Goal: Task Accomplishment & Management: Use online tool/utility

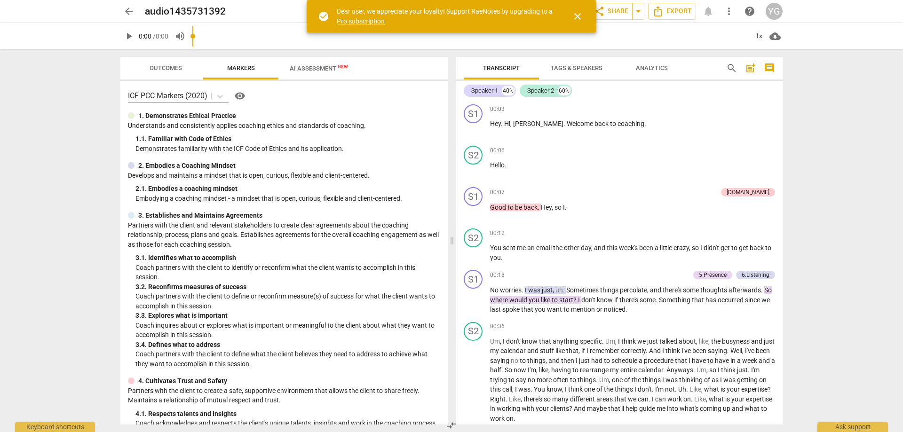
click at [130, 11] on span "arrow_back" at bounding box center [128, 11] width 11 height 11
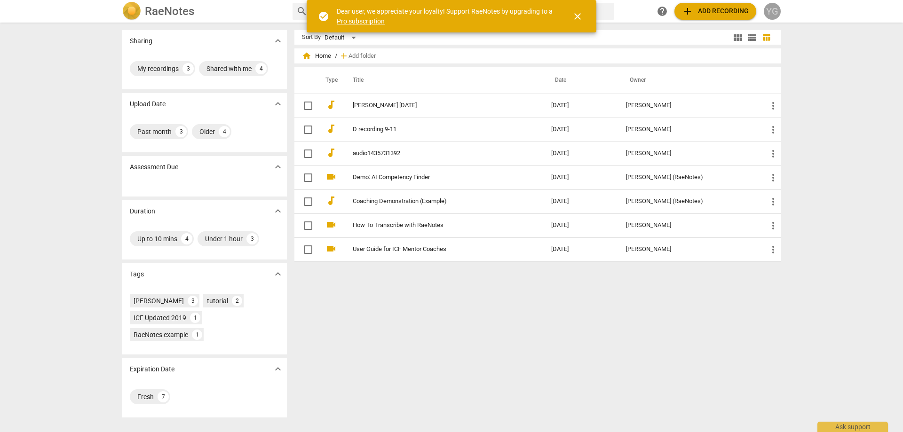
click at [774, 8] on div "YG" at bounding box center [772, 11] width 17 height 17
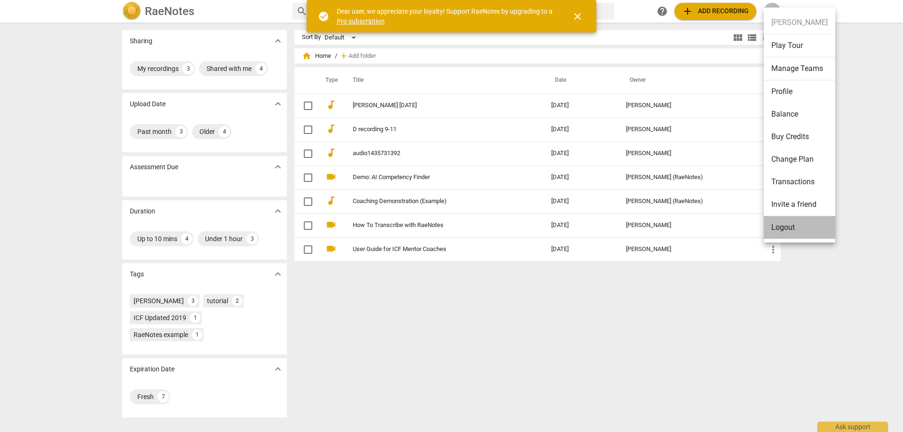
click at [782, 227] on li "Logout" at bounding box center [800, 227] width 72 height 23
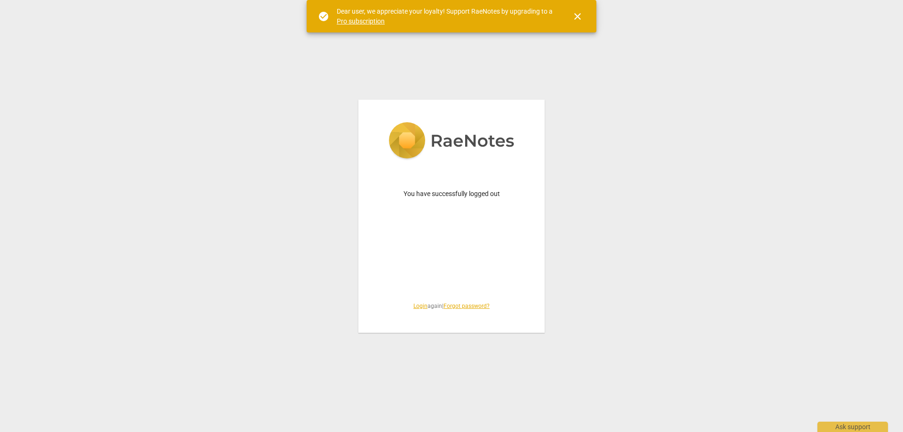
click at [417, 306] on link "Login" at bounding box center [421, 306] width 14 height 7
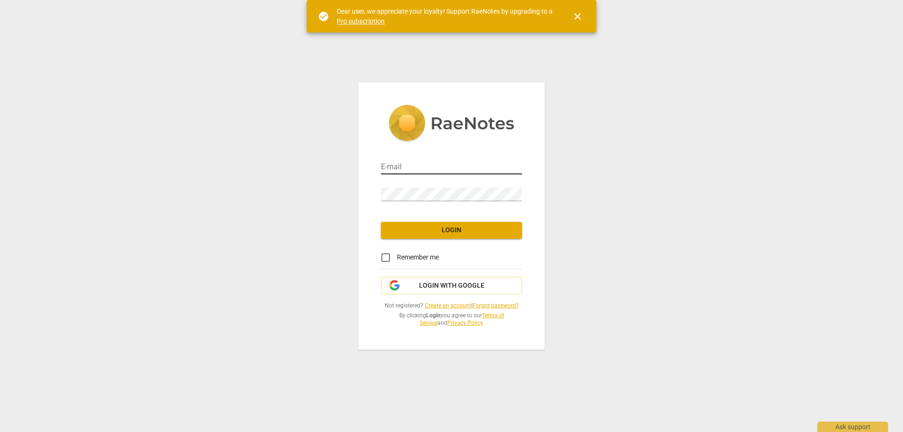
click at [432, 168] on input "email" at bounding box center [451, 168] width 141 height 14
type input "[EMAIL_ADDRESS][DOMAIN_NAME]"
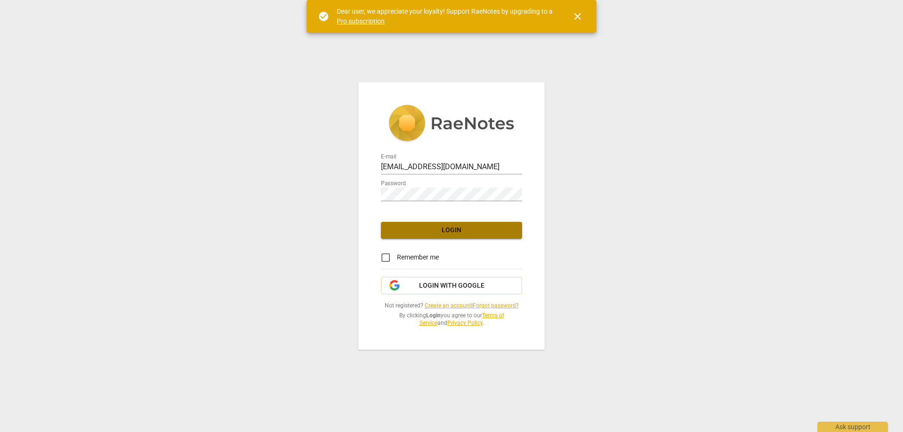
click at [448, 226] on span "Login" at bounding box center [452, 230] width 126 height 9
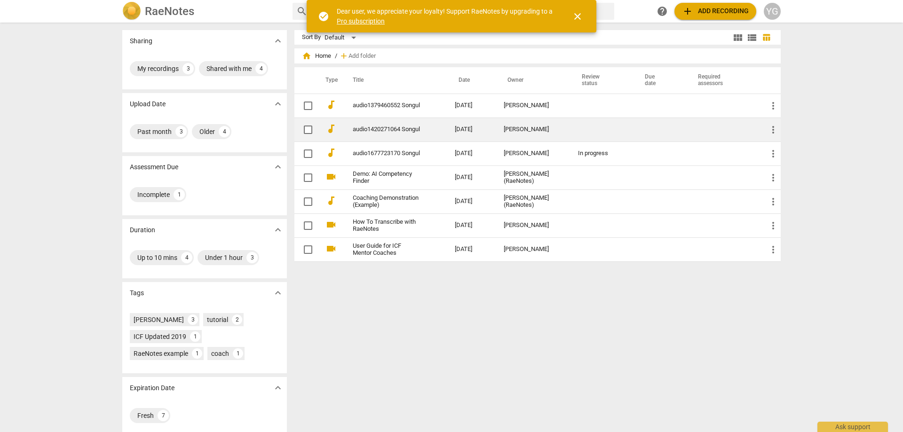
click at [370, 133] on link "audio1420271064 Songul" at bounding box center [387, 129] width 68 height 7
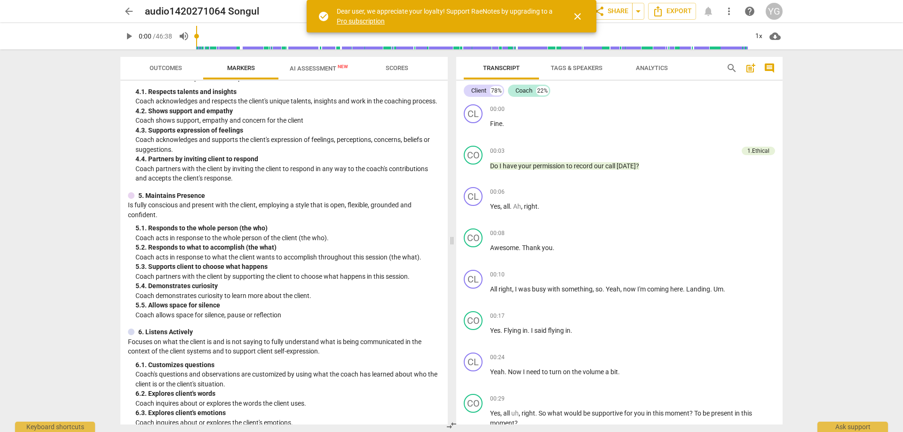
scroll to position [40, 0]
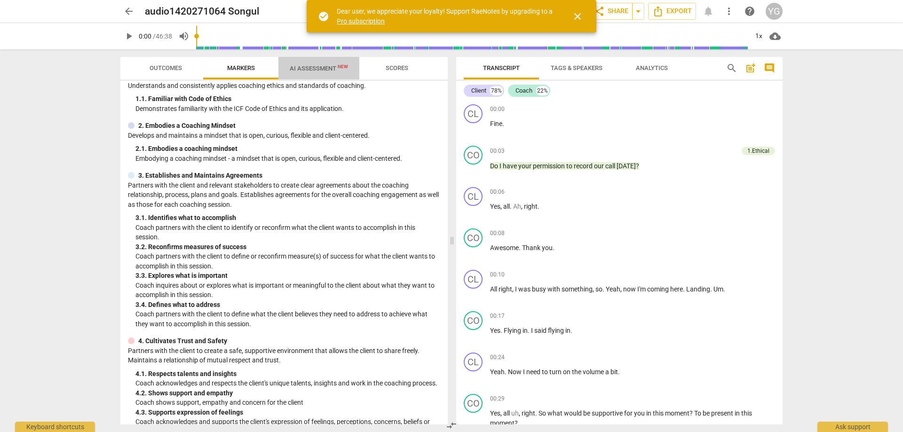
click at [324, 70] on span "AI Assessment New" at bounding box center [319, 68] width 58 height 7
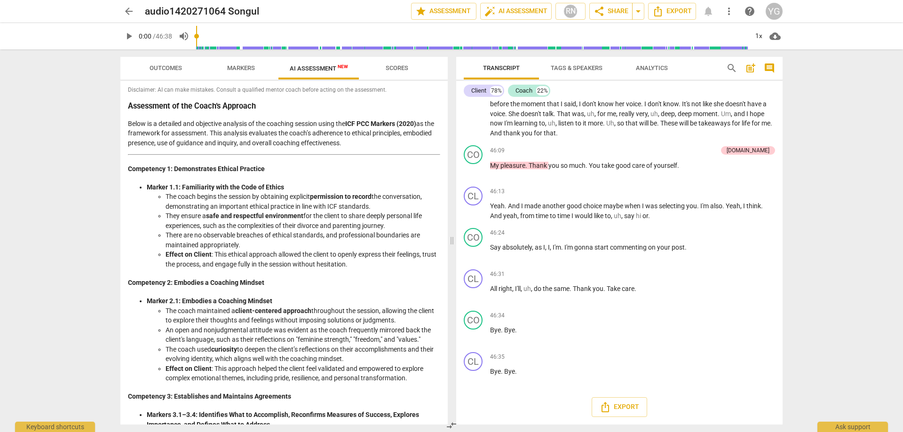
scroll to position [0, 0]
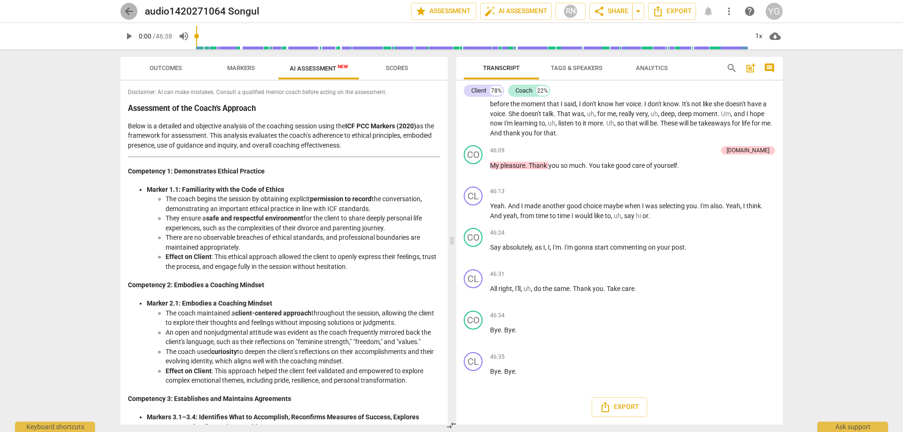
click at [127, 7] on span "arrow_back" at bounding box center [128, 11] width 11 height 11
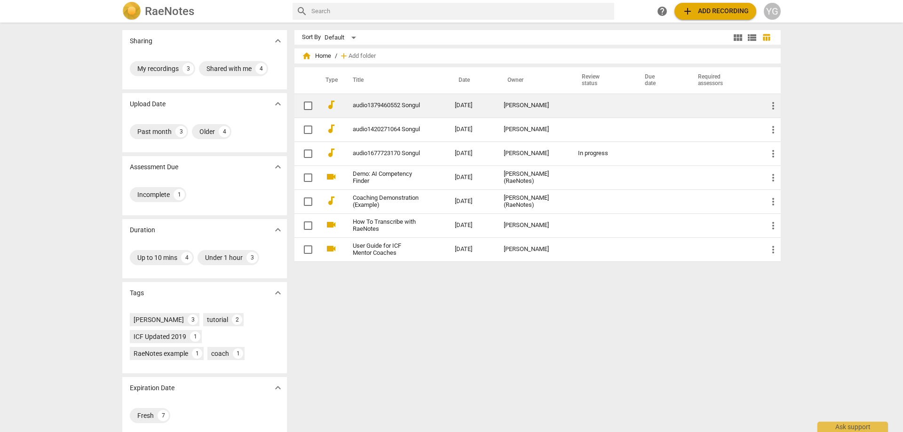
click at [383, 102] on link "audio1379460552 Songul" at bounding box center [387, 105] width 68 height 7
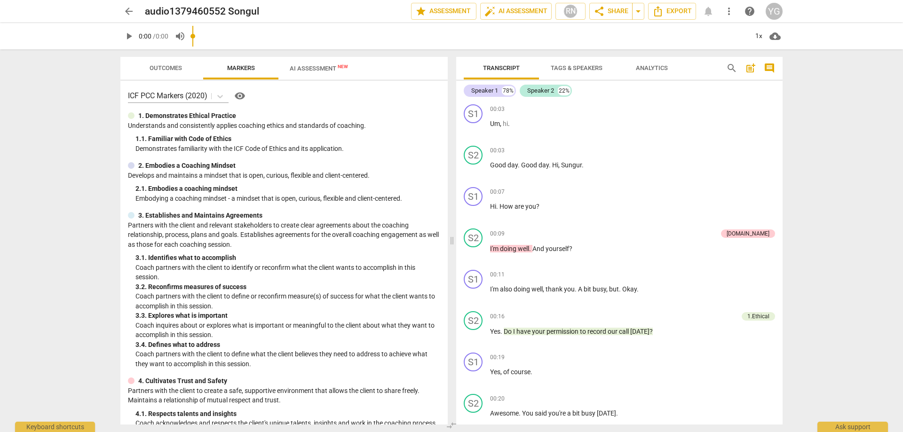
click at [319, 40] on input "range" at bounding box center [470, 36] width 556 height 30
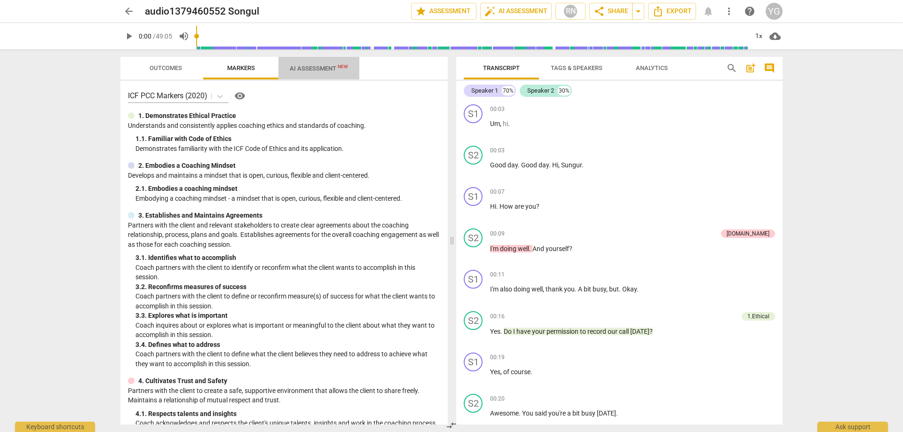
click at [316, 70] on span "AI Assessment New" at bounding box center [319, 68] width 58 height 7
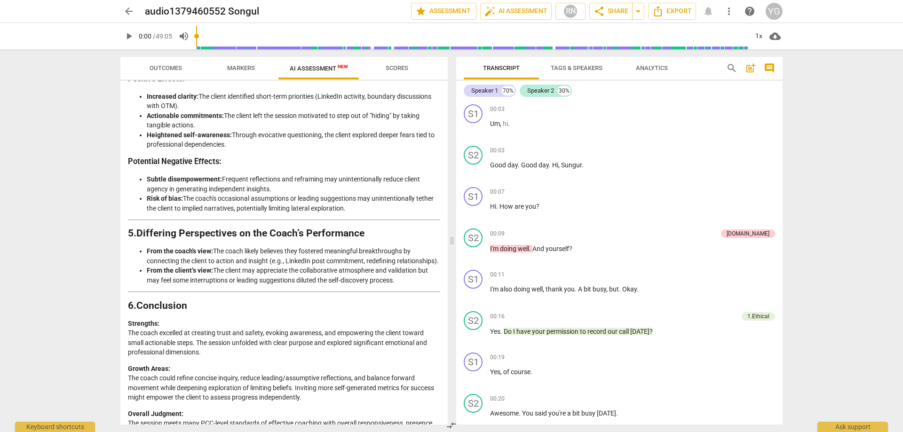
scroll to position [1292, 0]
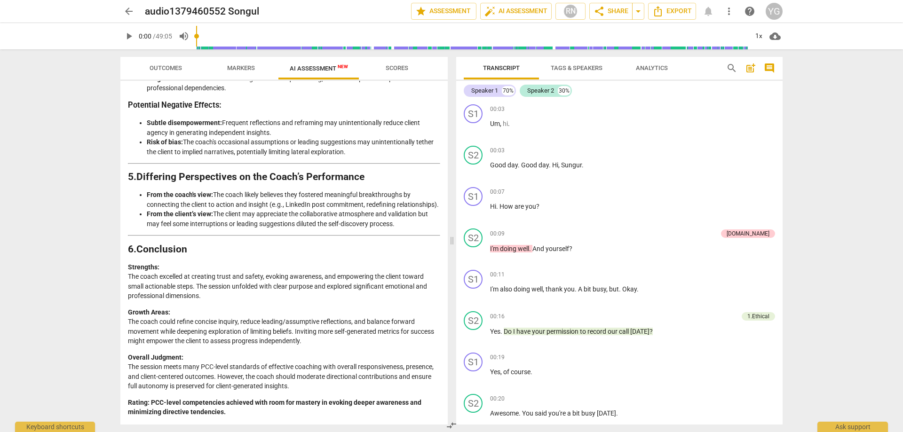
click at [131, 10] on span "arrow_back" at bounding box center [128, 11] width 11 height 11
